Goal: Navigation & Orientation: Find specific page/section

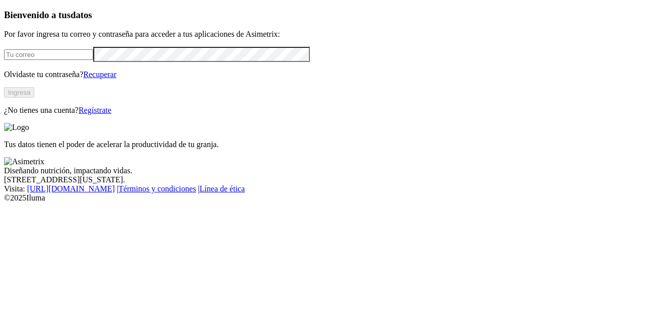
type input "[PERSON_NAME][EMAIL_ADDRESS][DOMAIN_NAME]"
click at [34, 98] on button "Ingresa" at bounding box center [19, 92] width 30 height 11
